Goal: Navigation & Orientation: Locate item on page

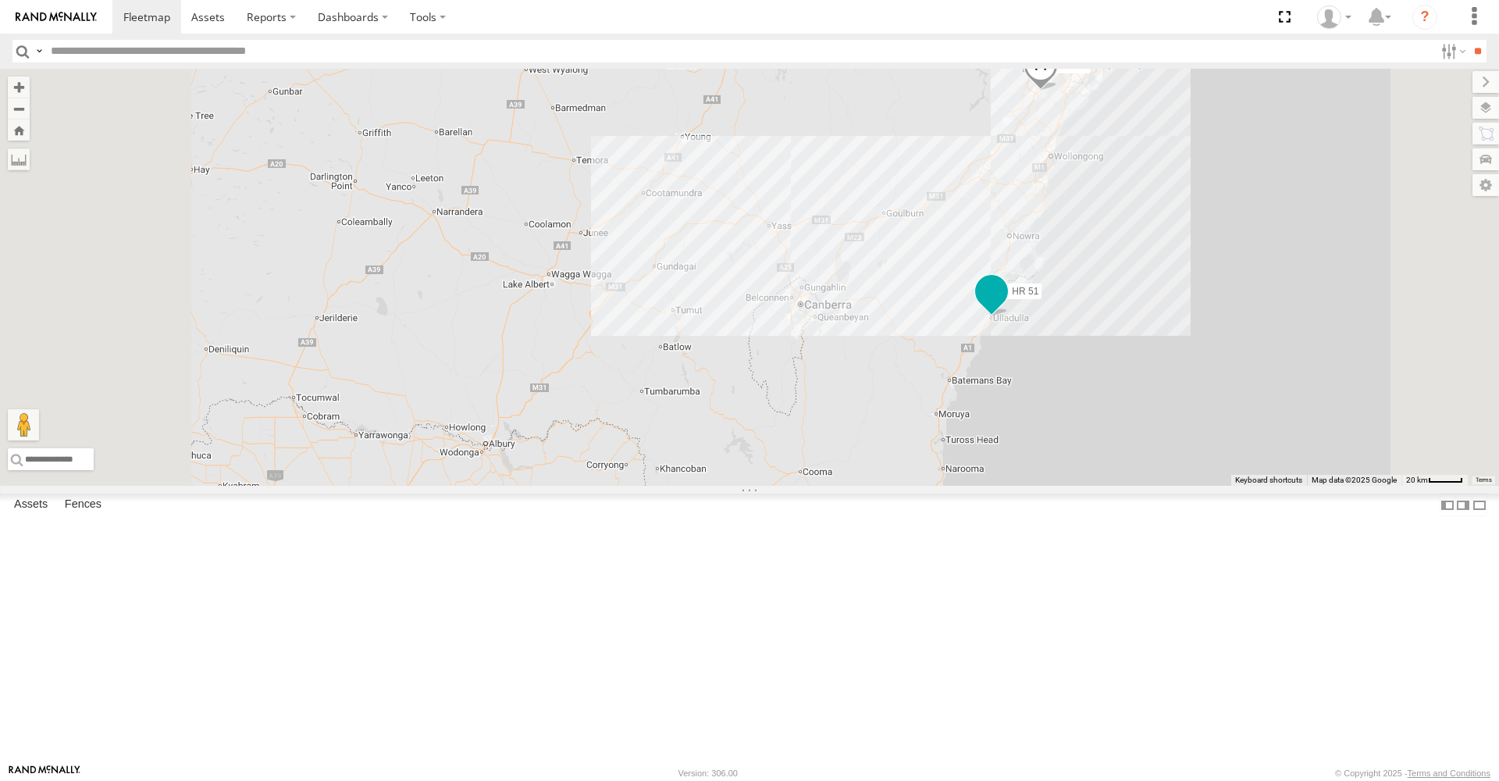
click at [1006, 306] on span at bounding box center [992, 292] width 28 height 28
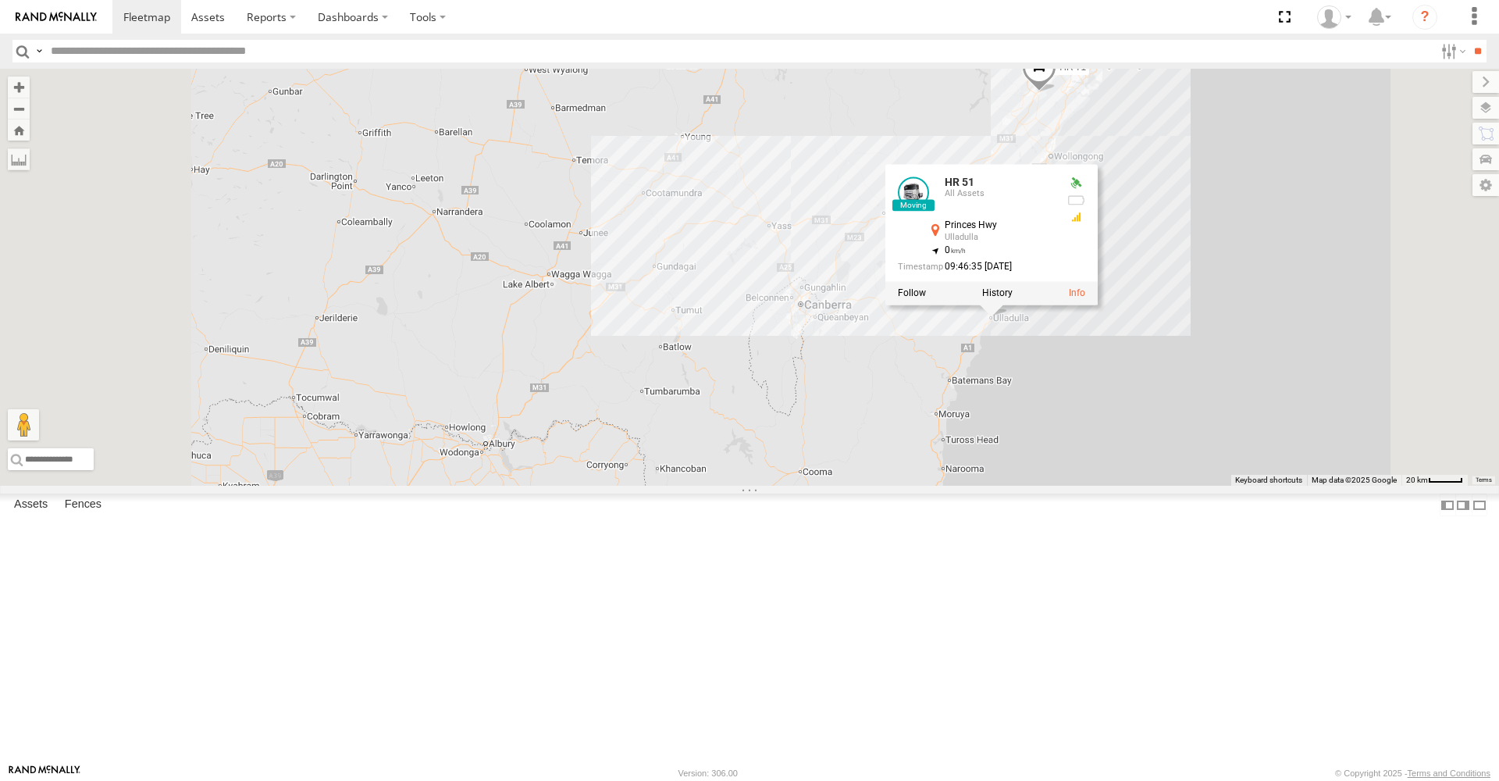
click at [1035, 474] on div "HR 51 PM 30 HR 71 5 2 HR 51 All Assets Princes Hwy Ulladulla -35.35091 , 150.47…" at bounding box center [749, 277] width 1499 height 417
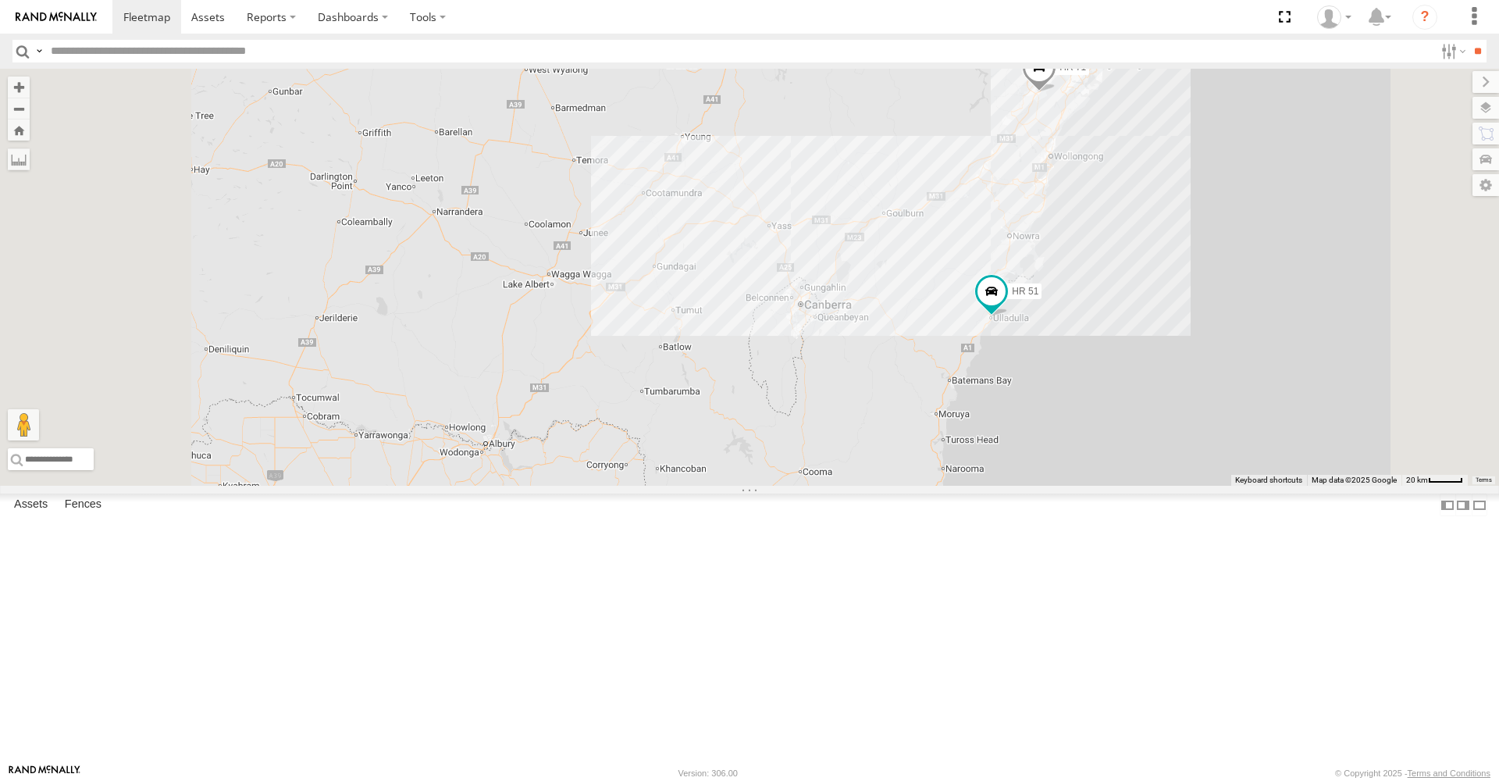
click at [1057, 92] on span at bounding box center [1039, 71] width 34 height 42
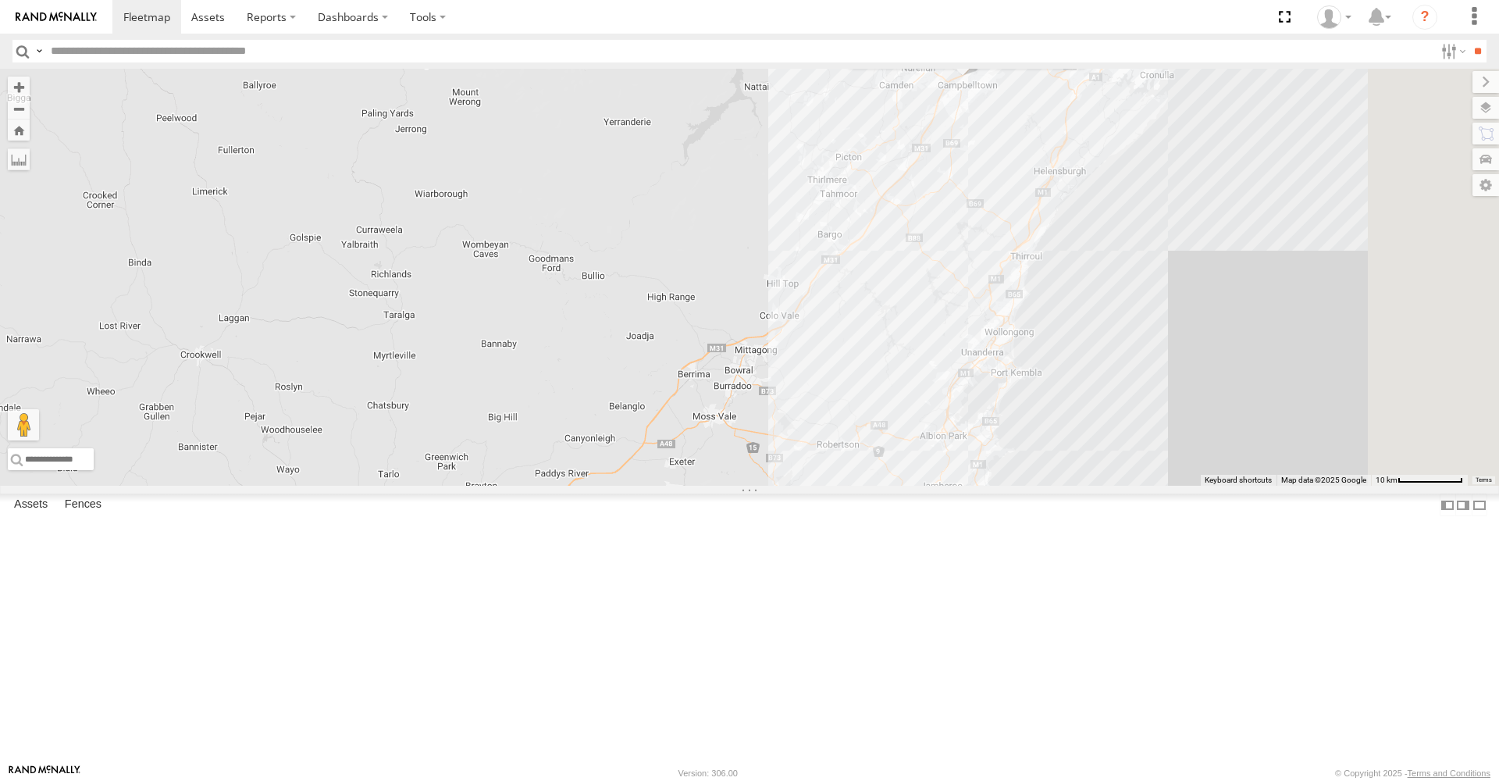
drag, startPoint x: 1303, startPoint y: 209, endPoint x: 800, endPoint y: 301, distance: 511.4
click at [801, 301] on div "HR 51 PM 30 HR 71 HR 71 All Assets M31 Woodbine -34.05231 , 150.81077 South Wes…" at bounding box center [749, 277] width 1499 height 417
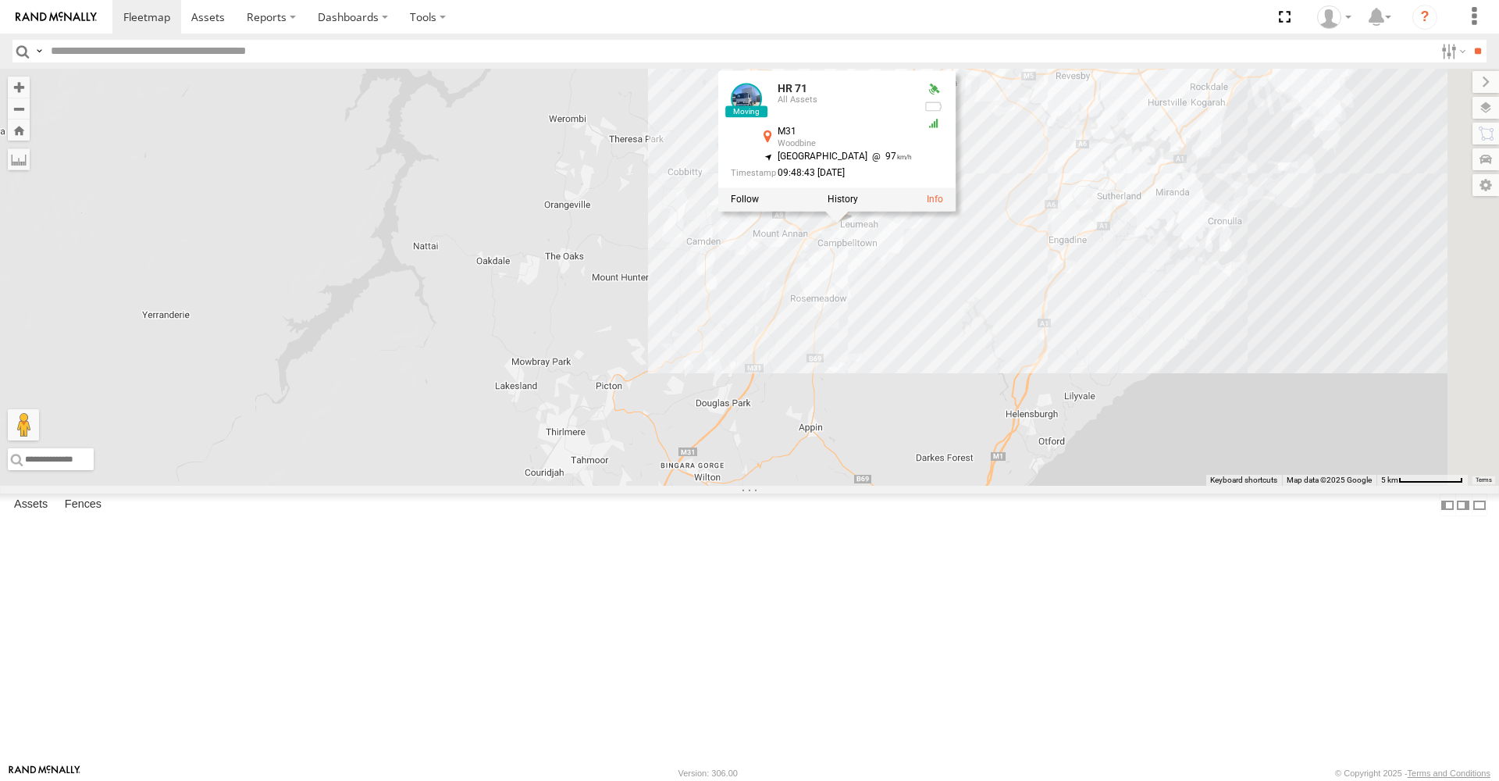
drag, startPoint x: 1040, startPoint y: 269, endPoint x: 862, endPoint y: 464, distance: 264.2
click at [862, 464] on div "HR 51 PM 30 HR 71 HR 71 All Assets M31 Woodbine -34.05231 , 150.81077 South Wes…" at bounding box center [749, 277] width 1499 height 417
click at [1201, 402] on div "HR 51 PM 30 HR 71 HR 71 All Assets M31 Woodbine -34.05231 , 150.81077 South Wes…" at bounding box center [749, 277] width 1499 height 417
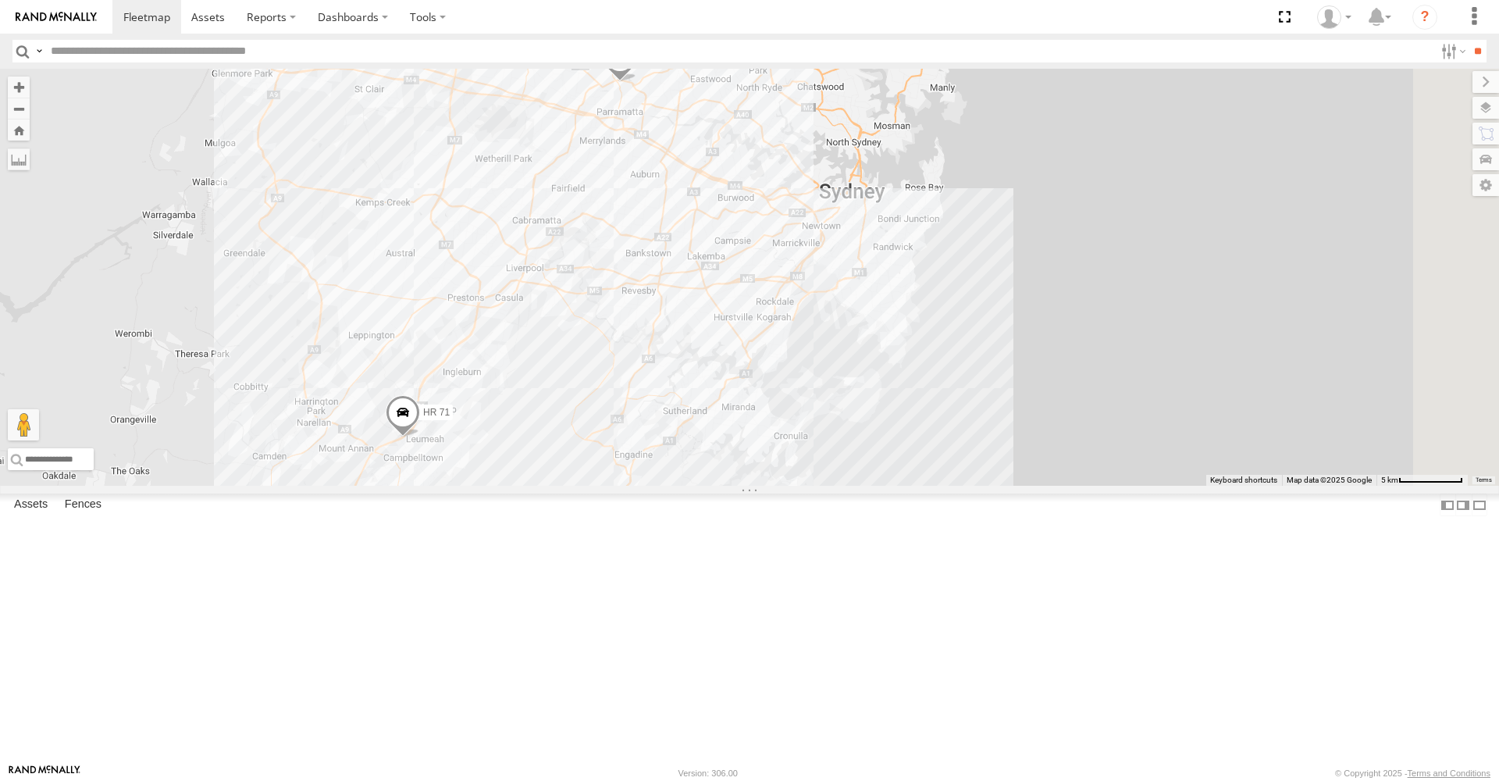
drag, startPoint x: 1204, startPoint y: 319, endPoint x: 793, endPoint y: 533, distance: 463.9
click at [791, 486] on div "HR 51 PM 30 HR 71 MR Truck HR 70" at bounding box center [749, 277] width 1499 height 417
click at [545, 21] on span at bounding box center [531, 7] width 28 height 28
click at [647, 88] on span at bounding box center [630, 67] width 34 height 42
click at [1222, 239] on div "HR 51 PM 30 HR 71 MR Truck HR 70 4 FMB08S MR Truck All Assets Daking [GEOGRAPHI…" at bounding box center [749, 277] width 1499 height 417
